Goal: Task Accomplishment & Management: Use online tool/utility

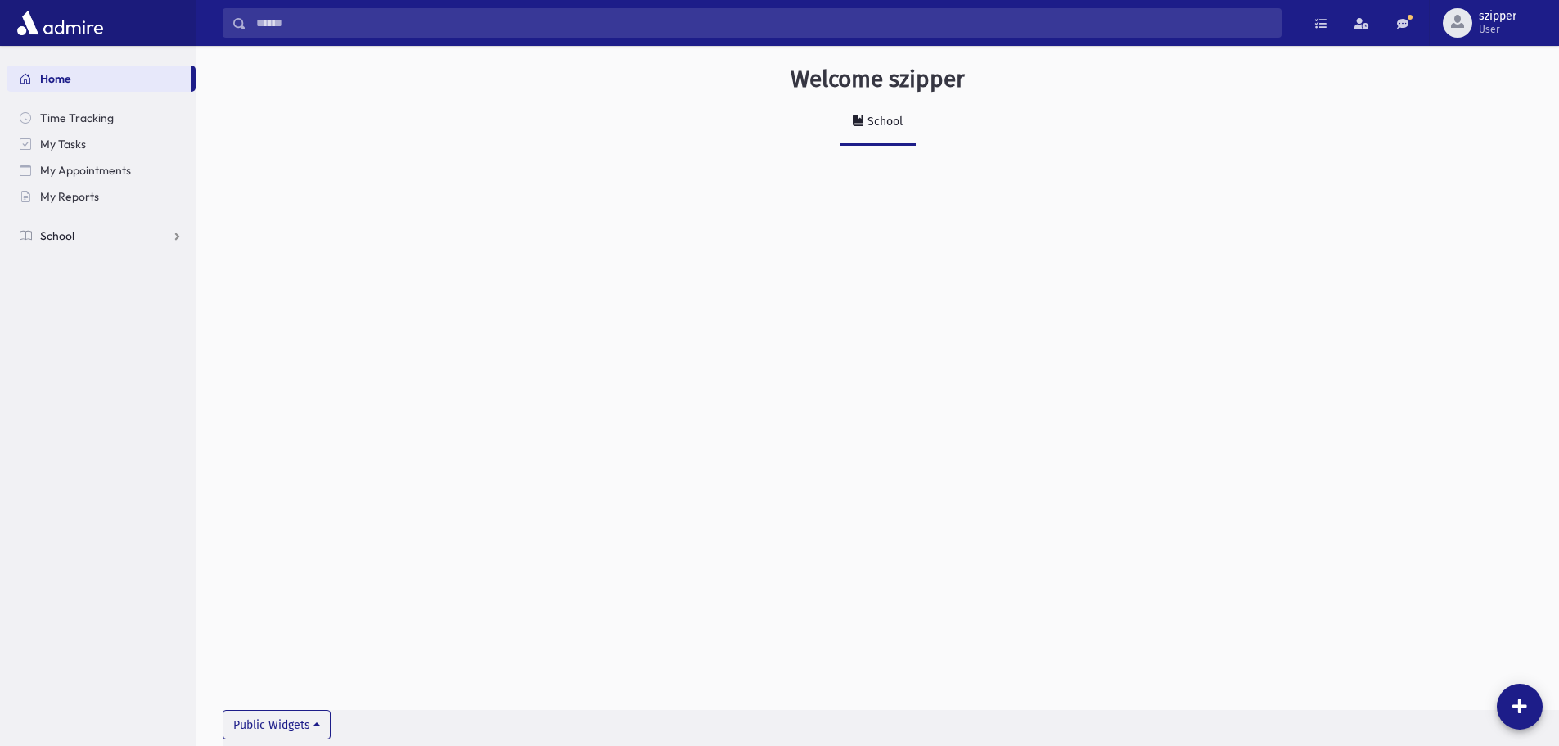
click at [101, 246] on link "School" at bounding box center [101, 236] width 189 height 26
click at [76, 291] on span "Attendance" at bounding box center [79, 288] width 61 height 15
click at [71, 313] on span "Entry" at bounding box center [76, 314] width 28 height 15
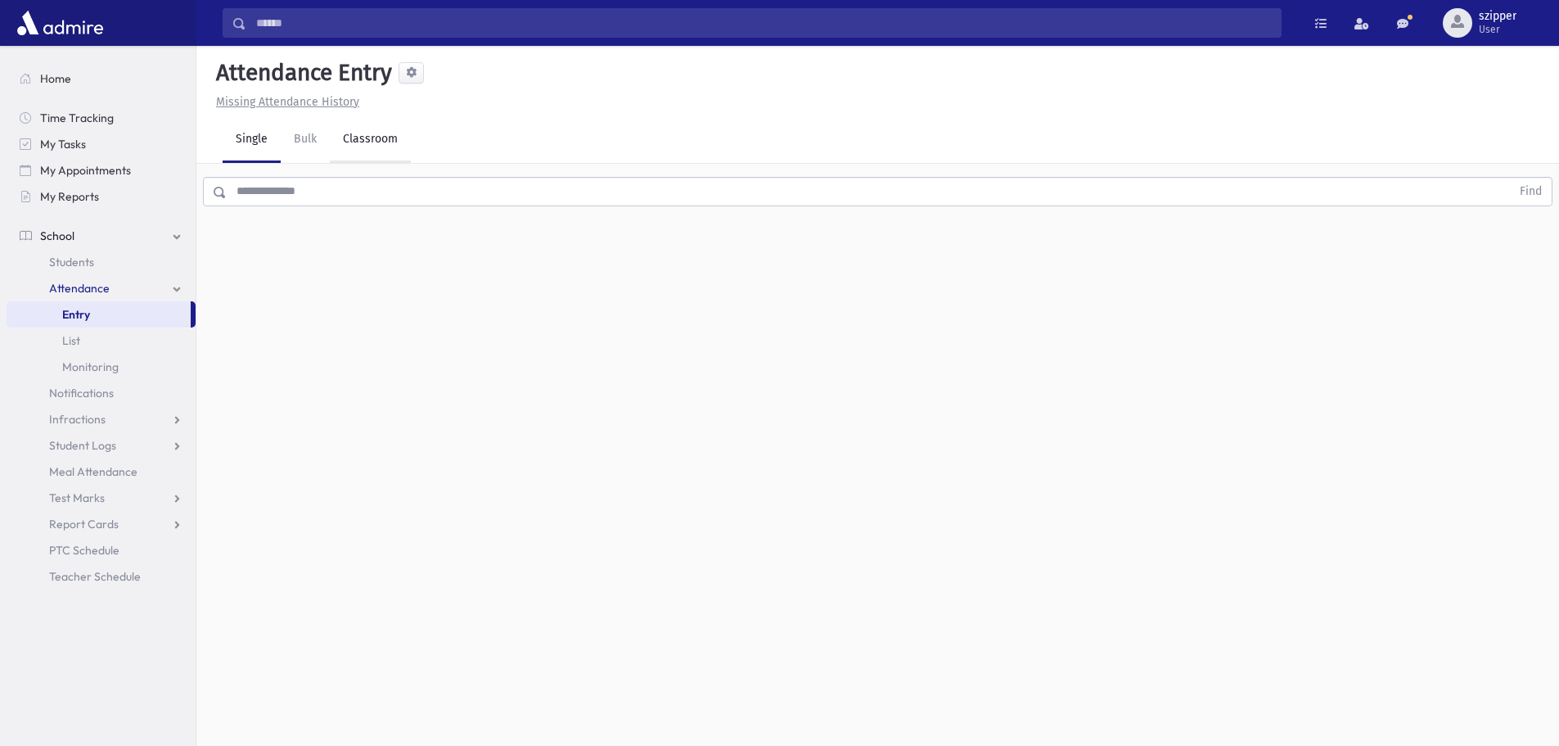
click at [370, 146] on link "Classroom" at bounding box center [370, 140] width 81 height 46
click at [431, 212] on div "--Select One--" at bounding box center [445, 211] width 162 height 17
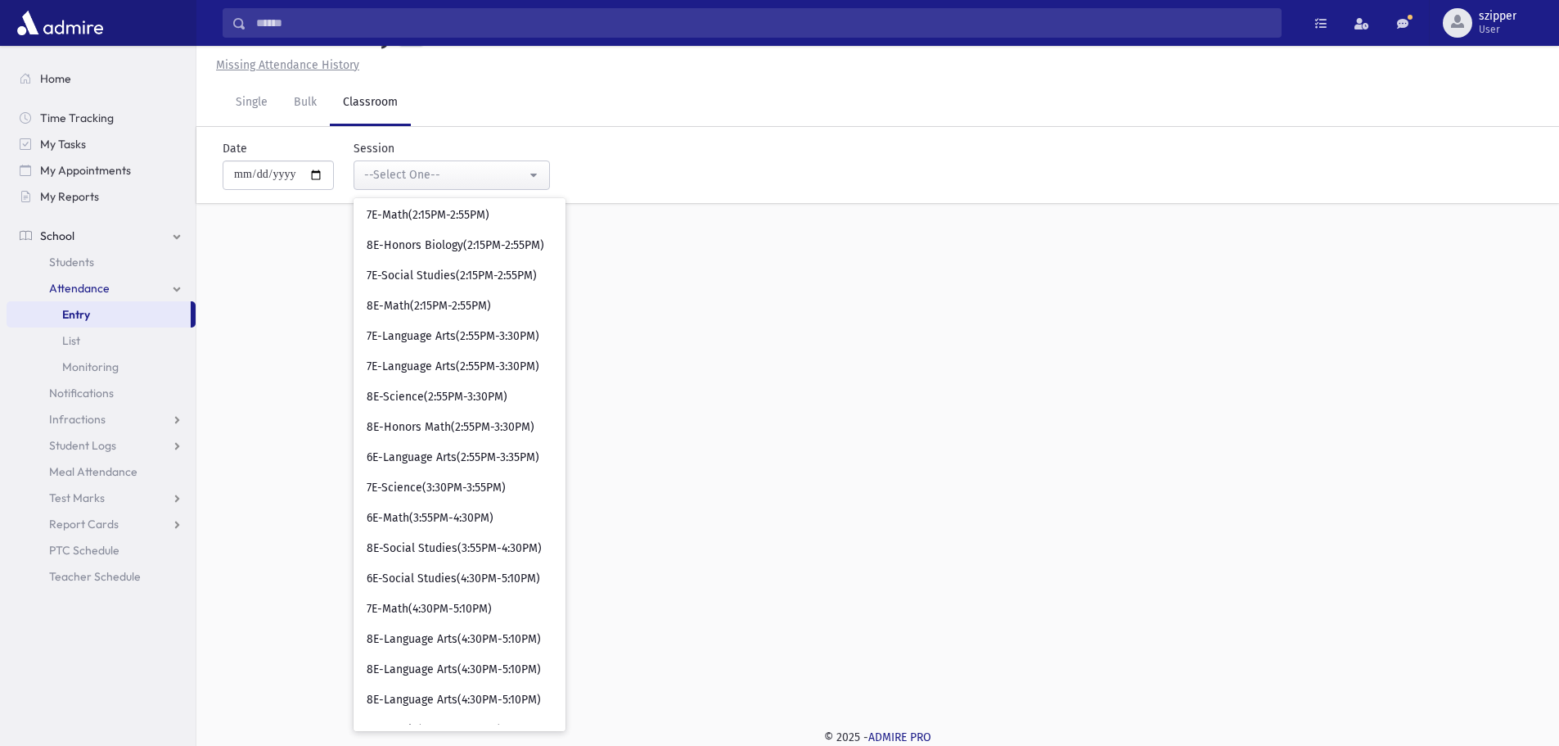
scroll to position [782, 0]
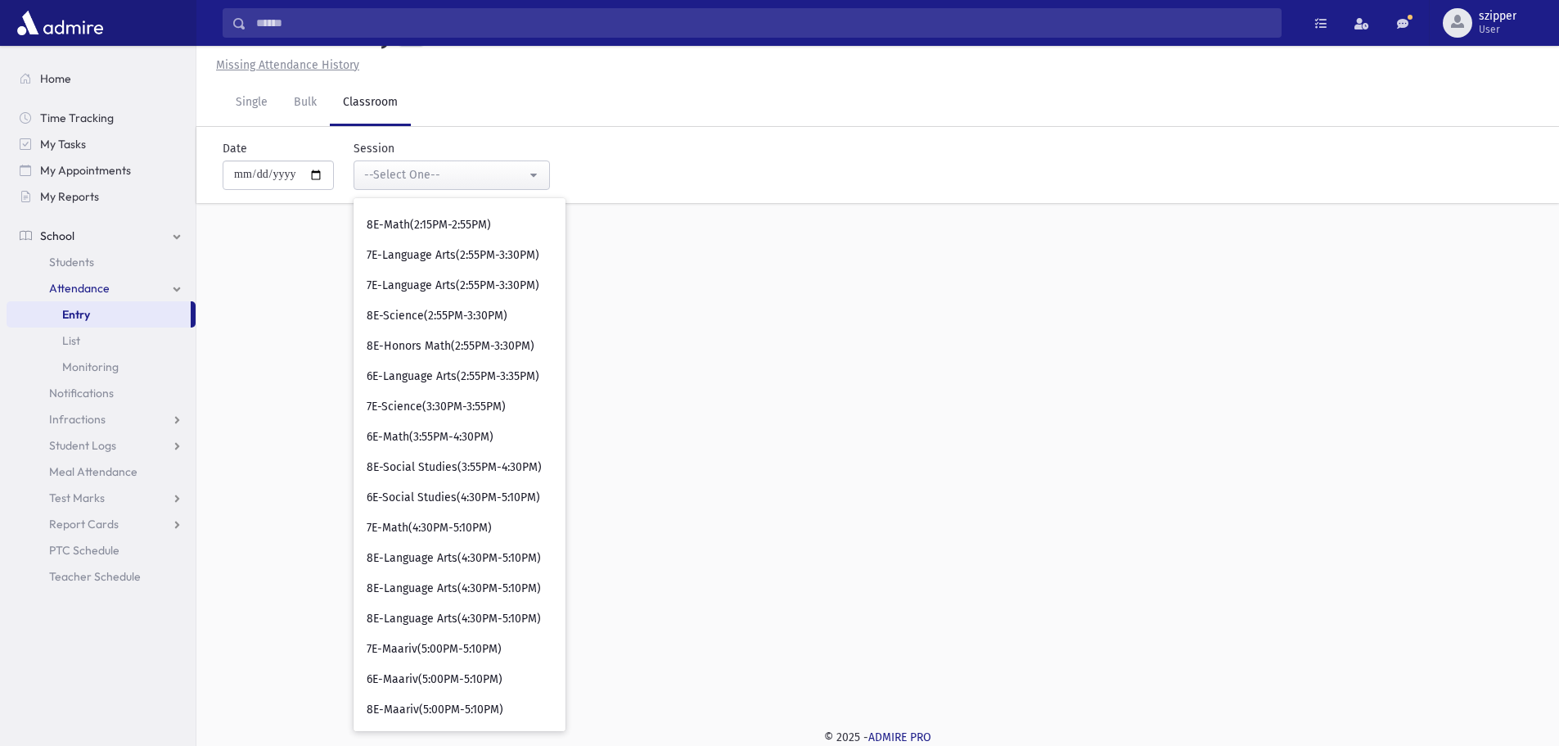
click at [752, 258] on div "**********" at bounding box center [877, 359] width 1363 height 700
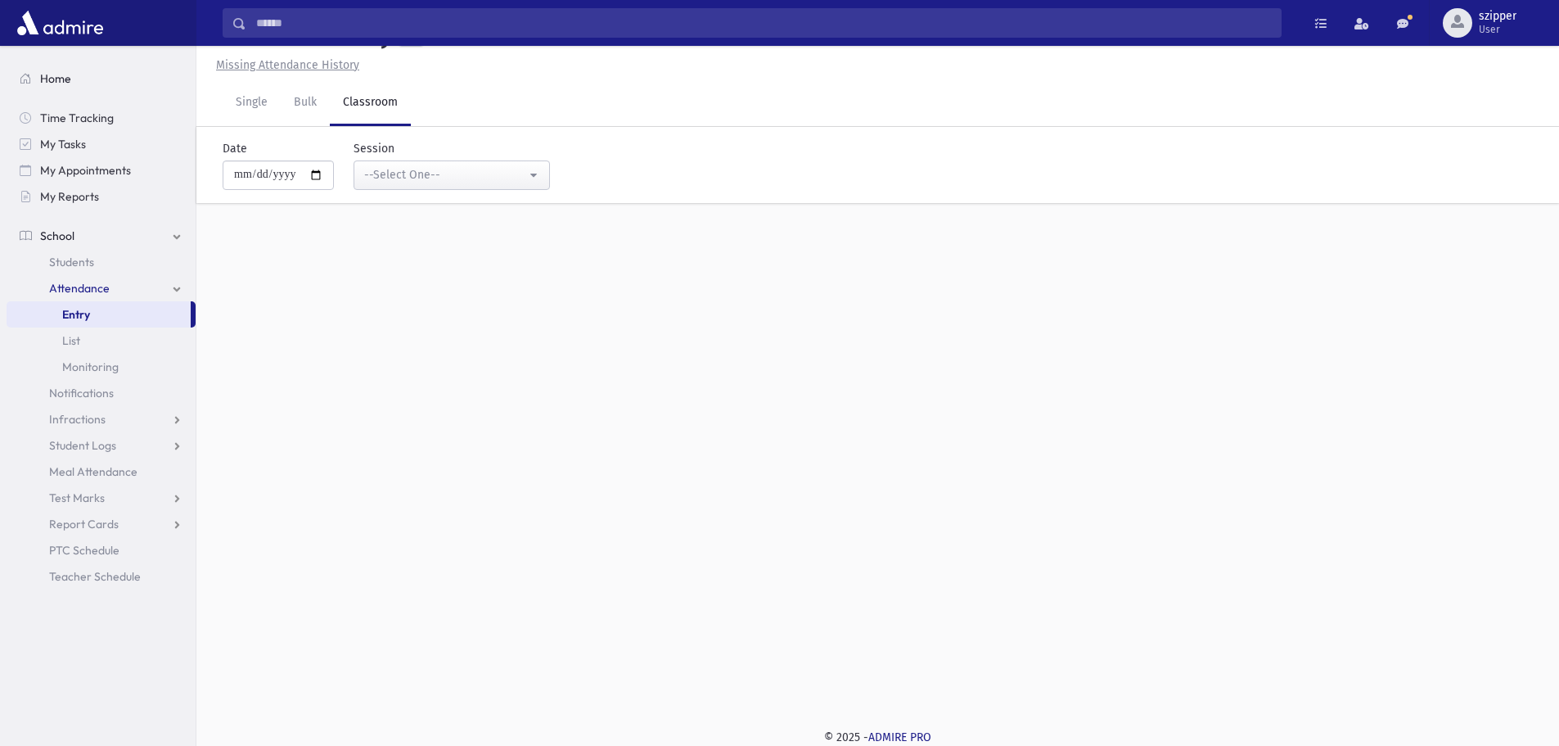
click at [107, 82] on link "Home" at bounding box center [101, 78] width 189 height 26
